Goal: Transaction & Acquisition: Purchase product/service

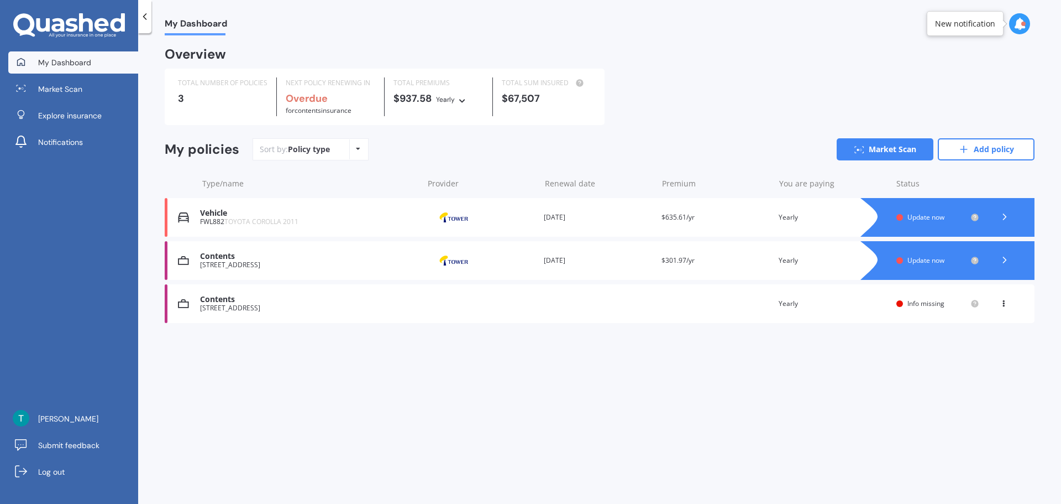
click at [246, 219] on span "TOYOTA COROLLA 2011" at bounding box center [261, 221] width 74 height 9
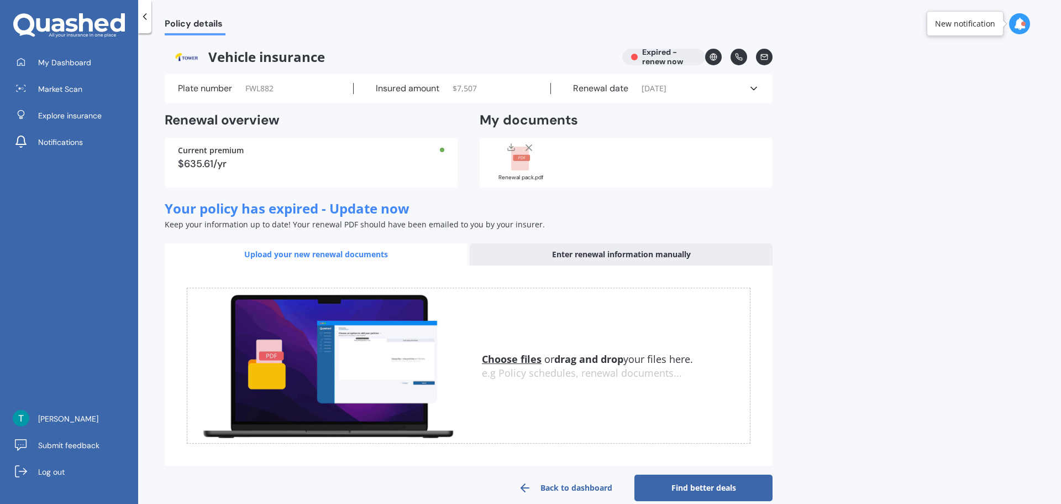
click at [703, 487] on link "Find better deals" at bounding box center [704, 487] width 138 height 27
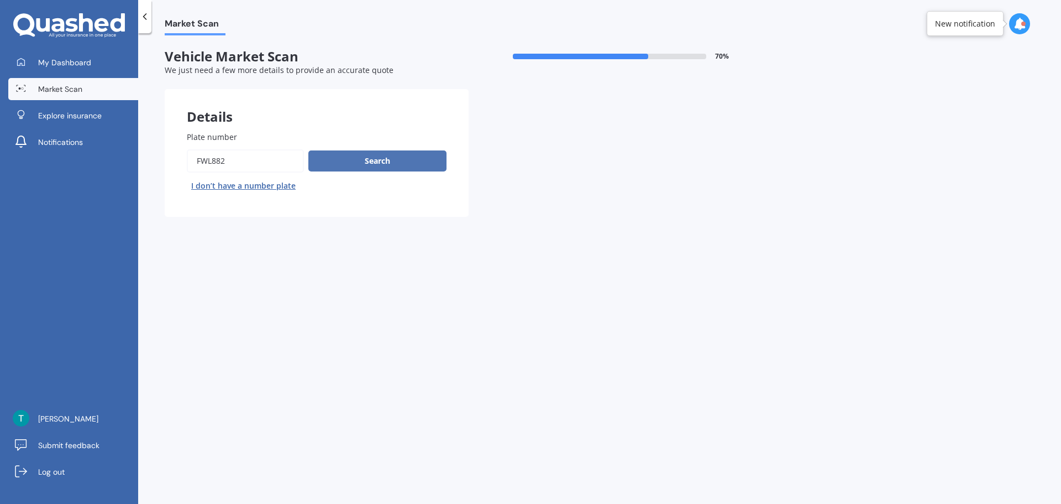
click at [344, 166] on button "Search" at bounding box center [377, 160] width 138 height 21
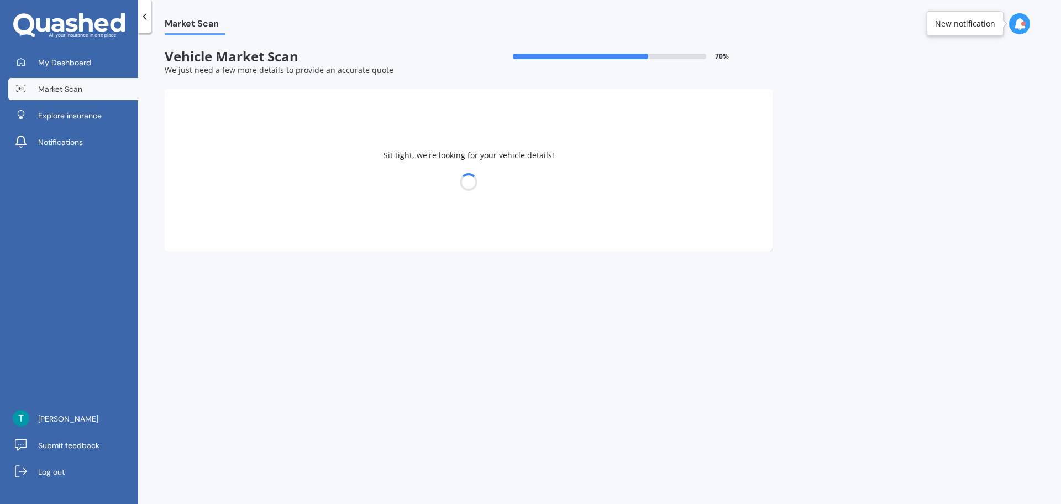
select select "TOYOTA"
select select "COROLLA"
select select "24"
select select "05"
select select "1981"
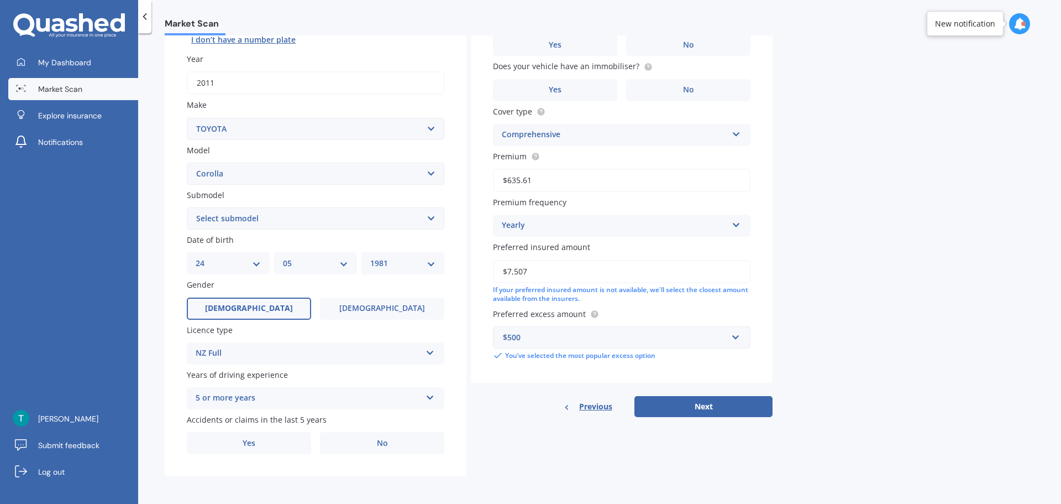
scroll to position [147, 0]
click at [729, 409] on button "Next" at bounding box center [704, 405] width 138 height 21
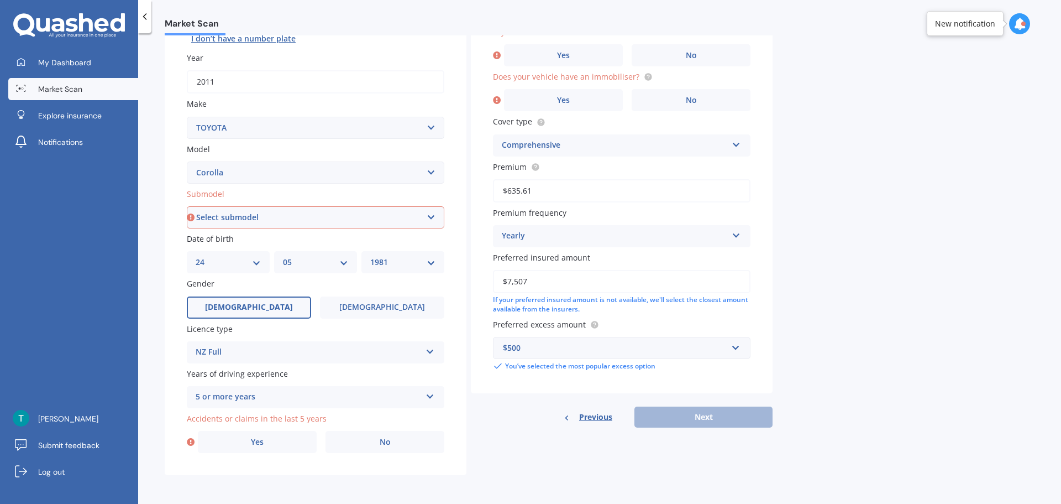
click at [409, 214] on select "Select submodel (All other) Axio Diesel [PERSON_NAME] 2WD [PERSON_NAME] 4WD FXG…" at bounding box center [316, 217] width 258 height 22
select select "GLX SEDAN"
click at [187, 206] on select "Select submodel (All other) Axio Diesel [PERSON_NAME] 2WD [PERSON_NAME] 4WD FXG…" at bounding box center [316, 217] width 258 height 22
click at [393, 439] on label "No" at bounding box center [385, 442] width 119 height 22
click at [0, 0] on input "No" at bounding box center [0, 0] width 0 height 0
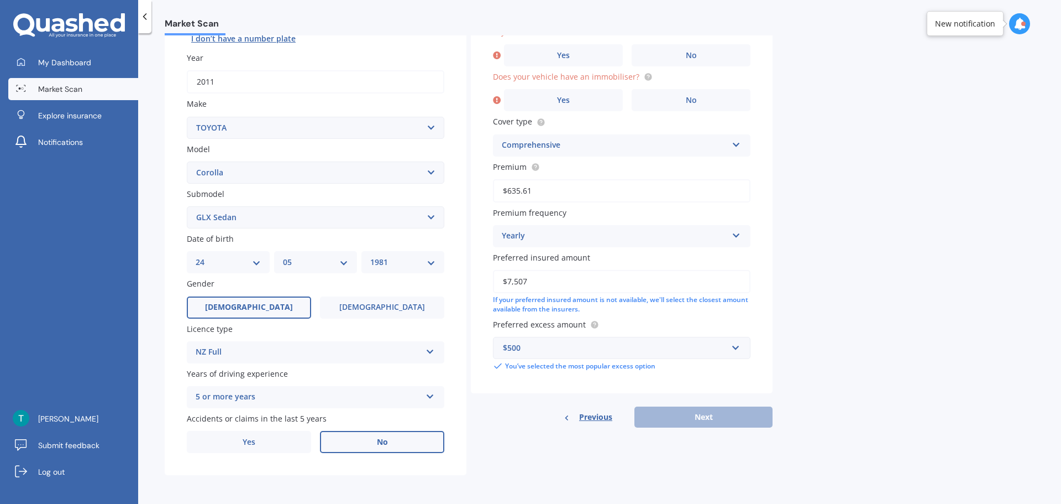
scroll to position [76, 0]
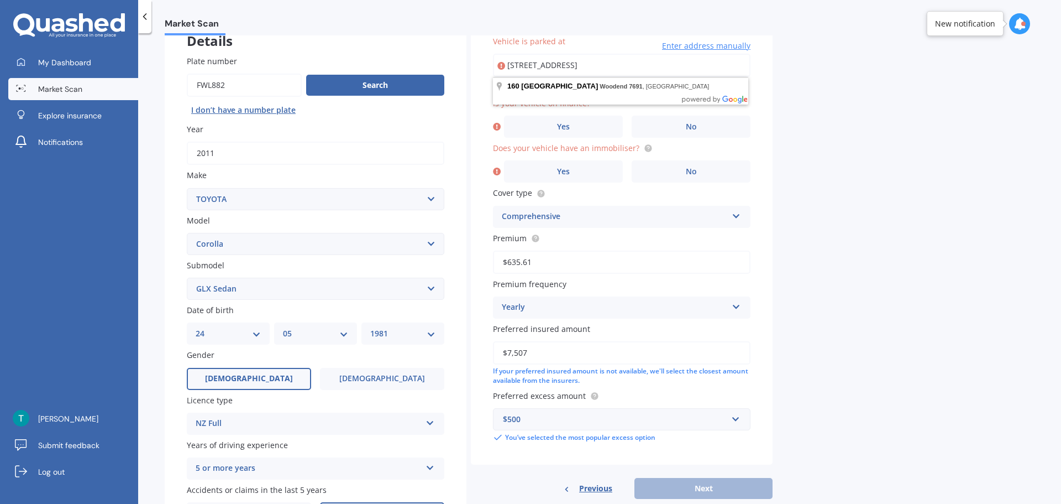
click at [831, 120] on div "Market Scan Vehicle Market Scan 70 % We just need a few more details to provide…" at bounding box center [599, 270] width 923 height 470
click at [625, 69] on input "[STREET_ADDRESS]" at bounding box center [622, 65] width 258 height 23
type input "[STREET_ADDRESS]"
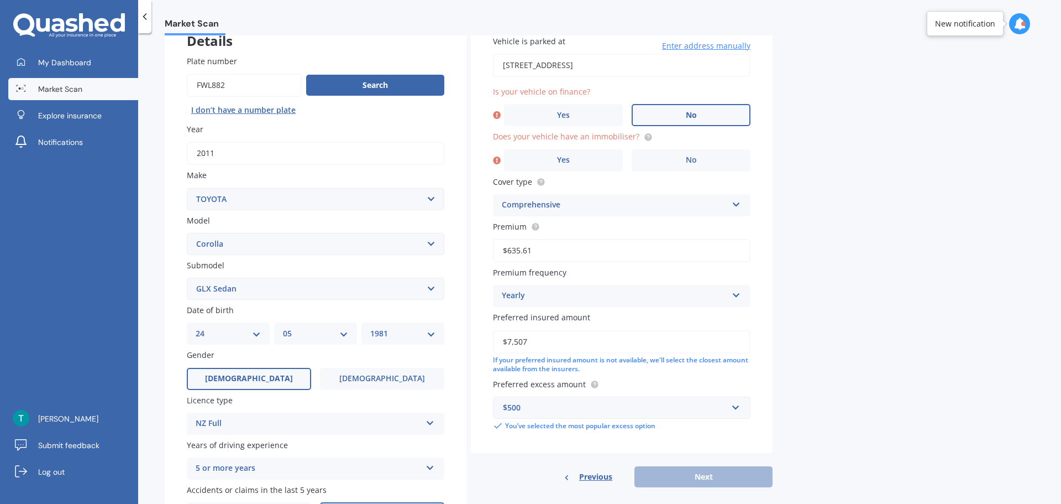
click at [685, 120] on label "No" at bounding box center [691, 115] width 119 height 22
click at [0, 0] on input "No" at bounding box center [0, 0] width 0 height 0
click at [686, 164] on span "No" at bounding box center [691, 159] width 11 height 9
click at [0, 0] on input "No" at bounding box center [0, 0] width 0 height 0
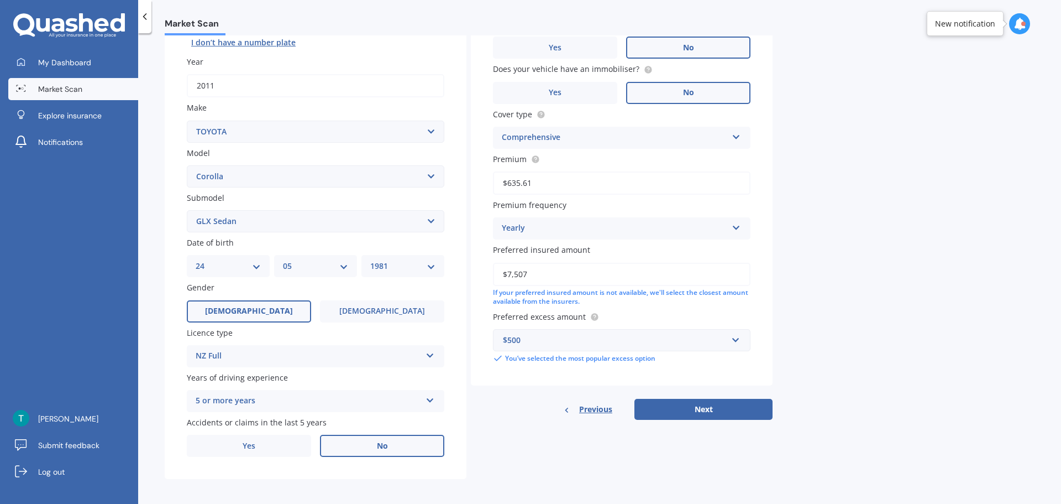
scroll to position [147, 0]
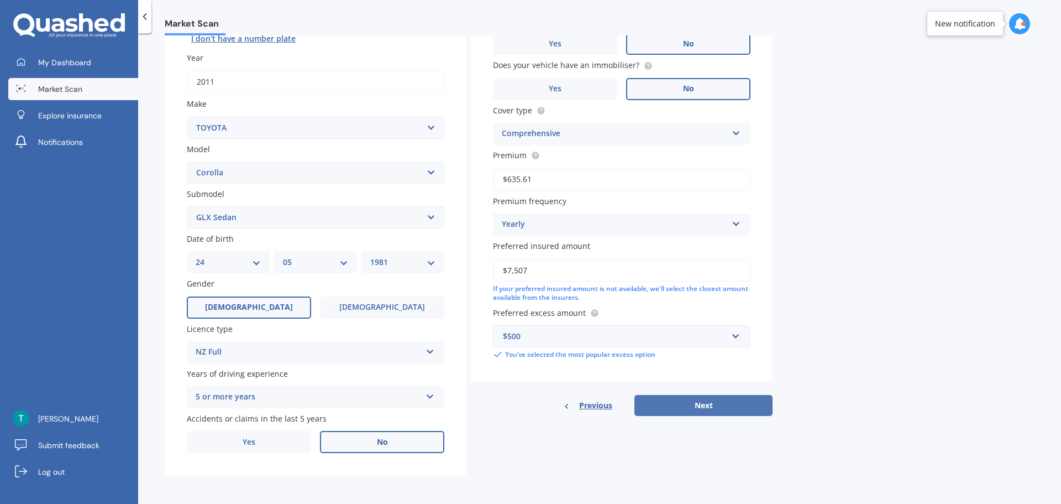
click at [716, 407] on button "Next" at bounding box center [704, 405] width 138 height 21
select select "24"
select select "05"
select select "1981"
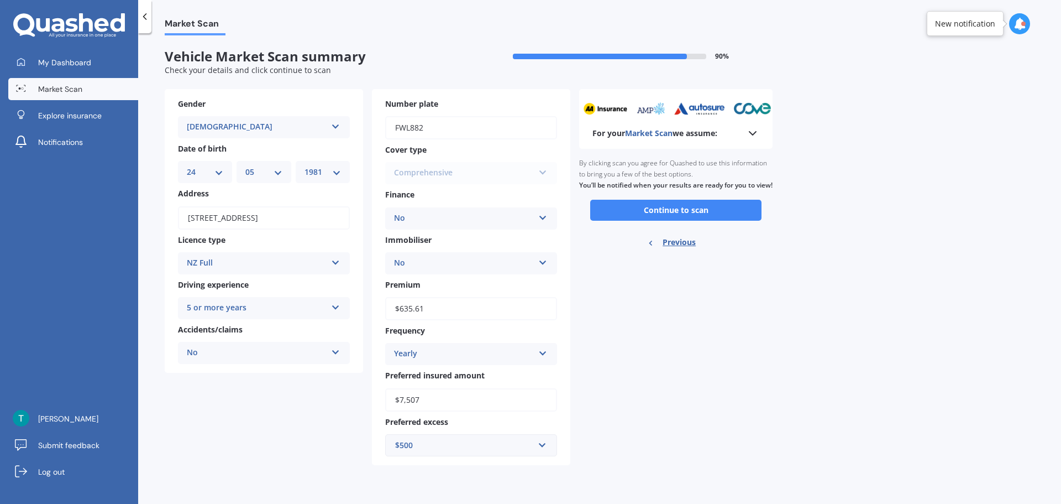
scroll to position [0, 0]
click at [667, 219] on button "Continue to scan" at bounding box center [675, 210] width 171 height 21
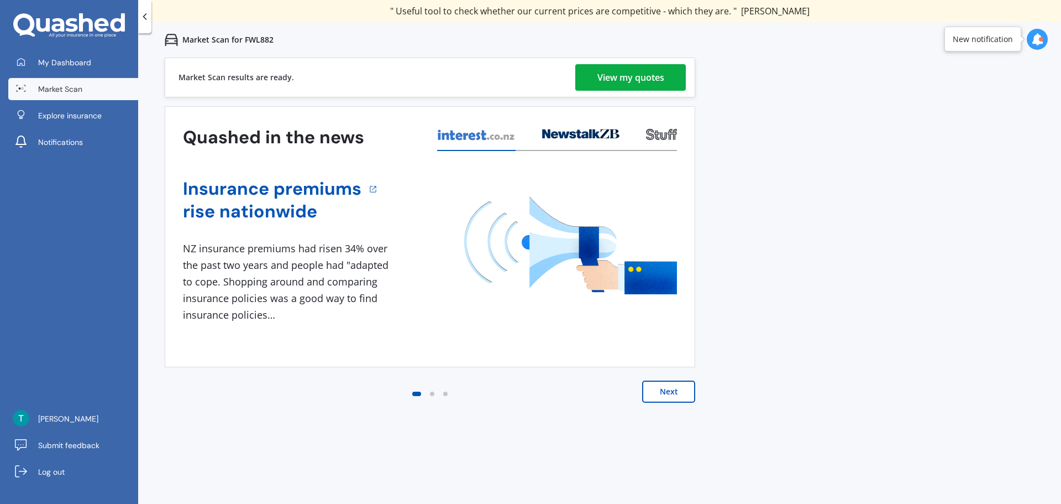
click at [645, 86] on div "View my quotes" at bounding box center [631, 77] width 67 height 27
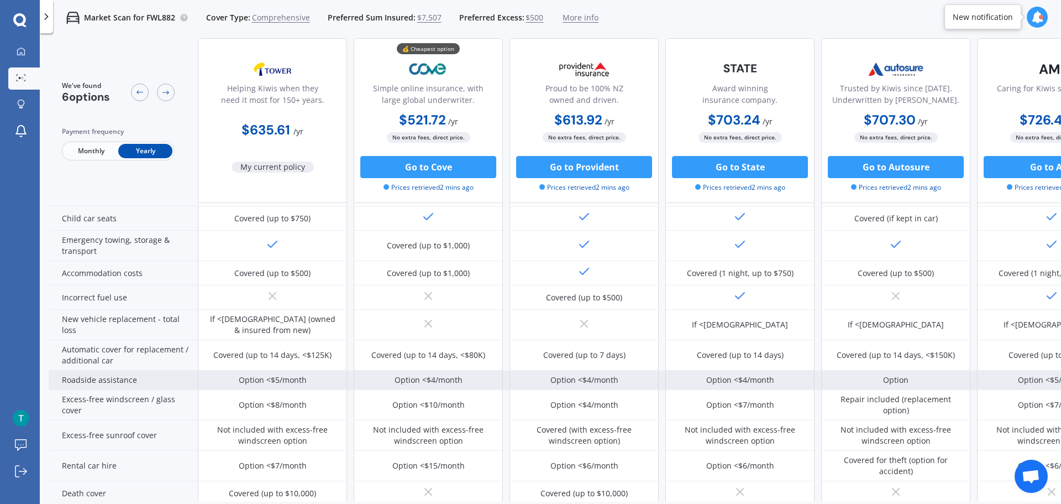
scroll to position [276, 0]
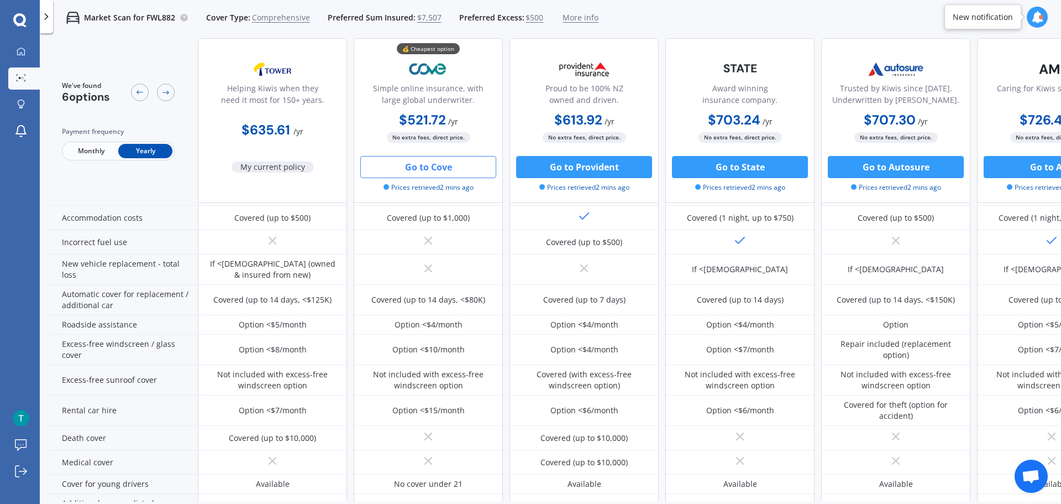
click at [436, 169] on button "Go to Cove" at bounding box center [428, 167] width 136 height 22
